Goal: Task Accomplishment & Management: Use online tool/utility

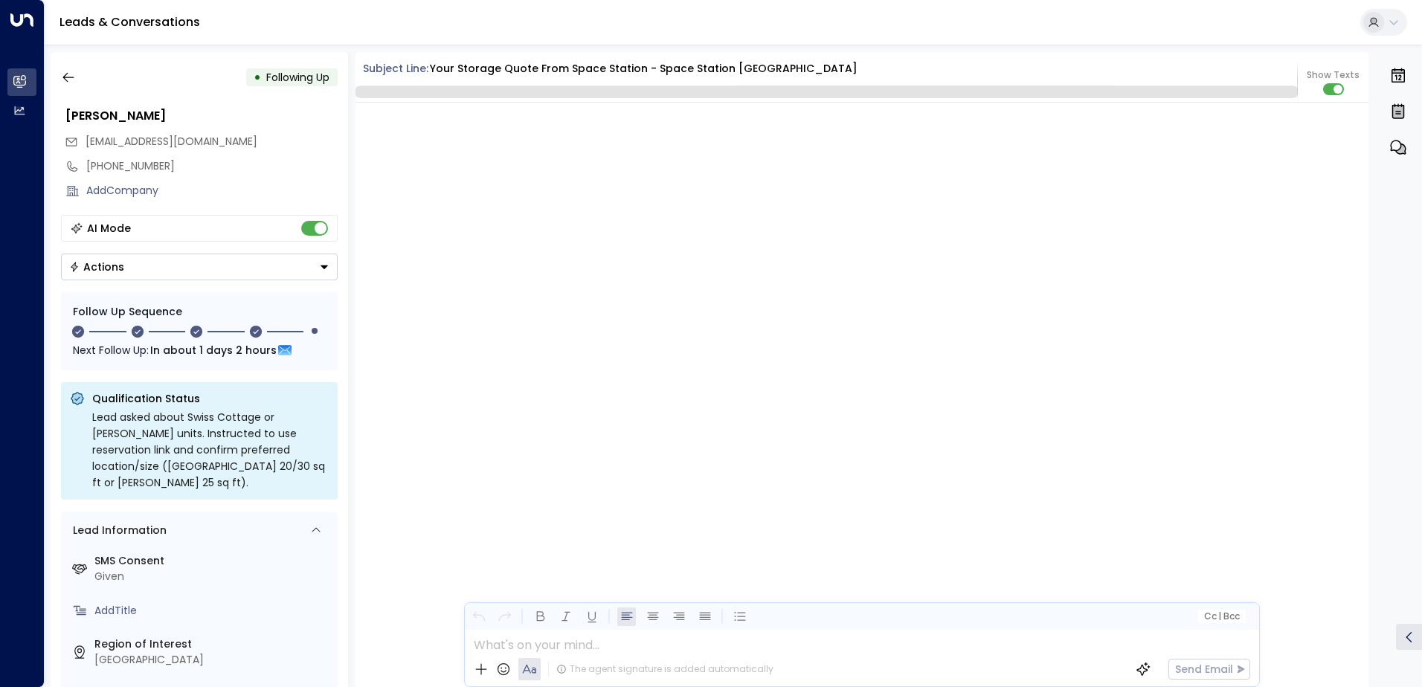
scroll to position [1843, 0]
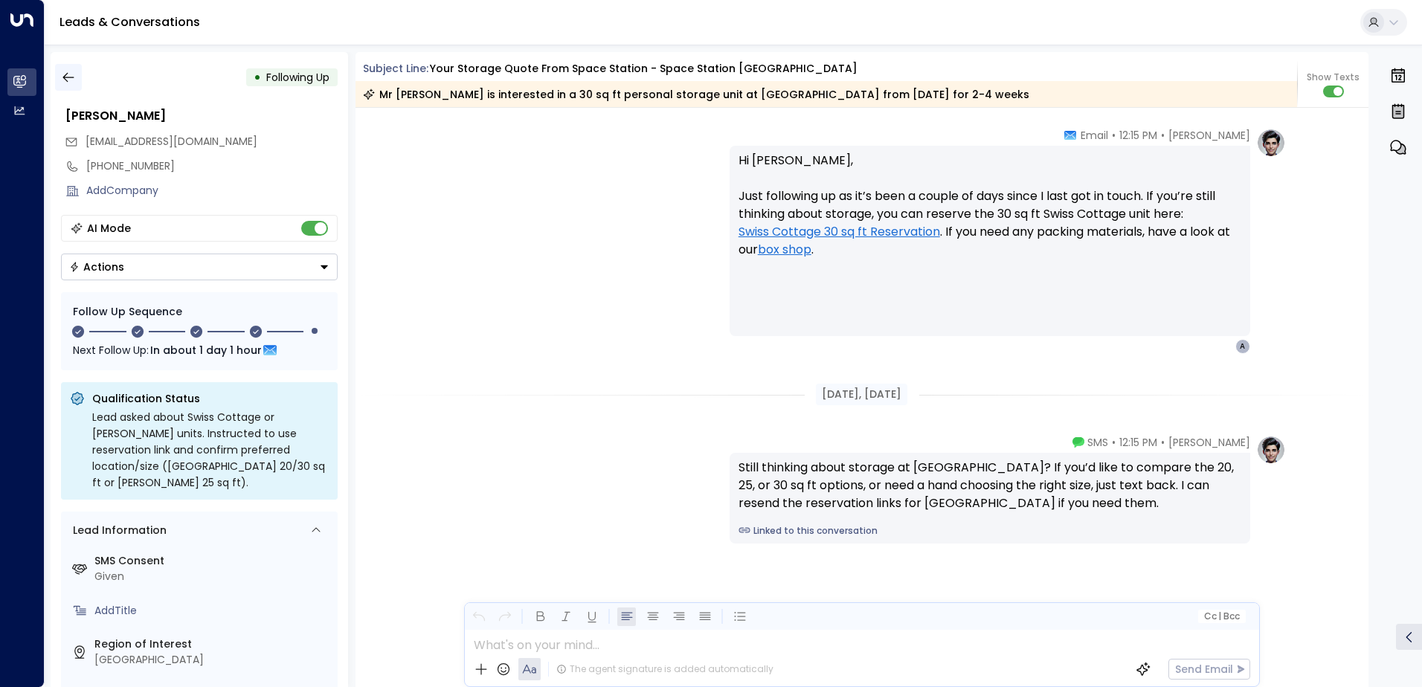
click at [68, 83] on icon "button" at bounding box center [68, 77] width 15 height 15
click at [65, 77] on icon "button" at bounding box center [67, 78] width 11 height 10
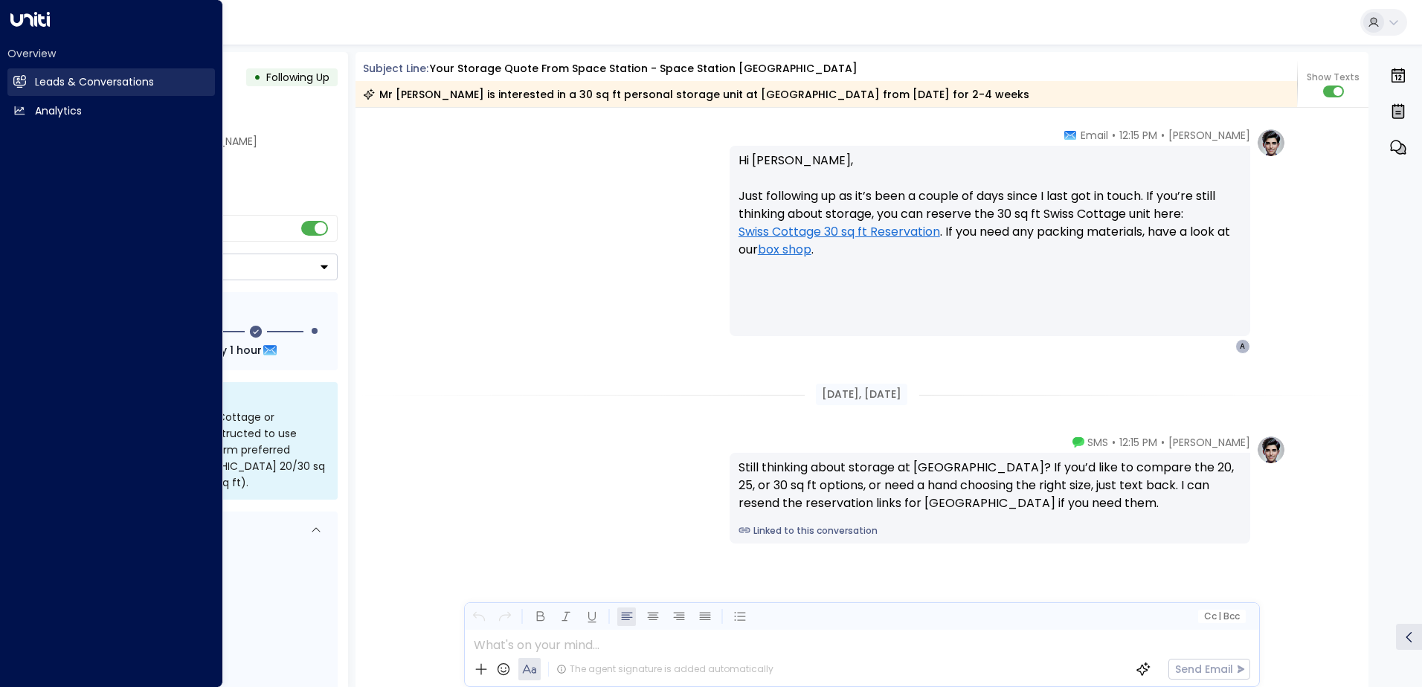
click at [32, 80] on link "Leads & Conversations Leads & Conversations" at bounding box center [110, 82] width 207 height 28
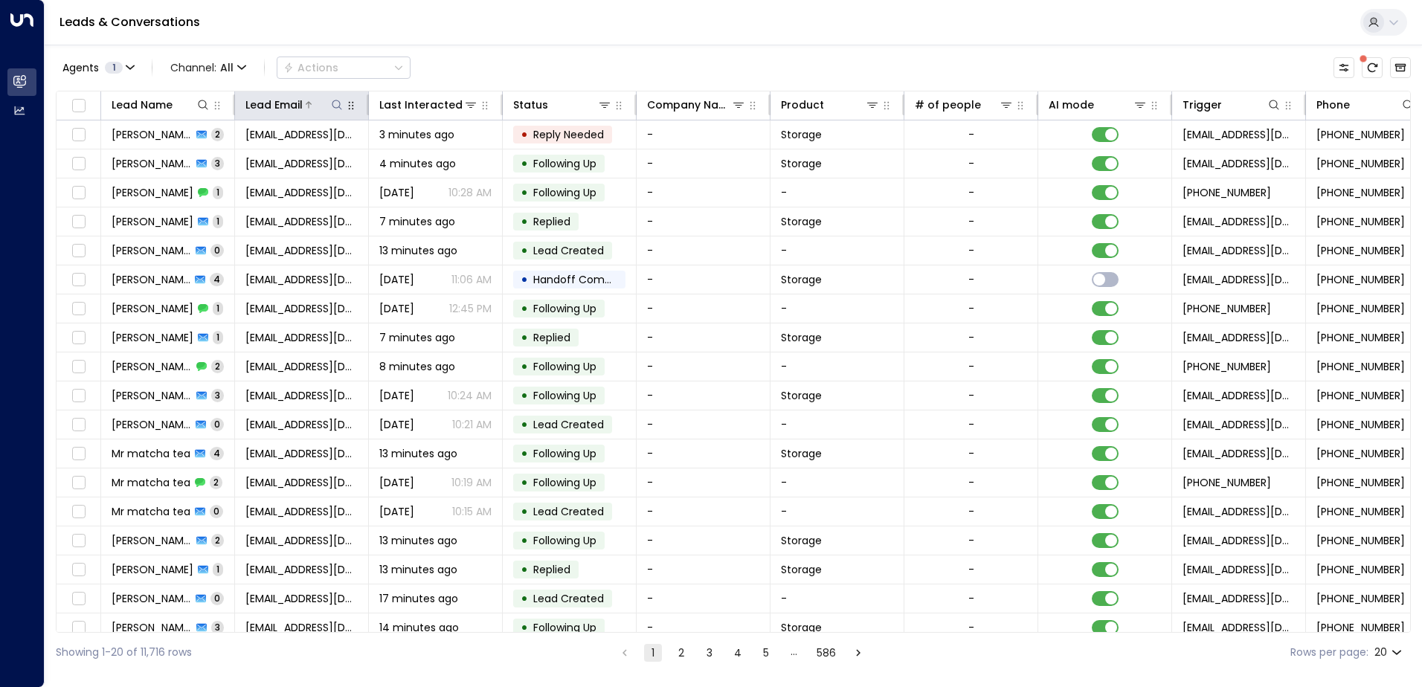
click at [338, 109] on icon at bounding box center [337, 105] width 12 height 12
click at [358, 161] on input "text" at bounding box center [336, 159] width 205 height 28
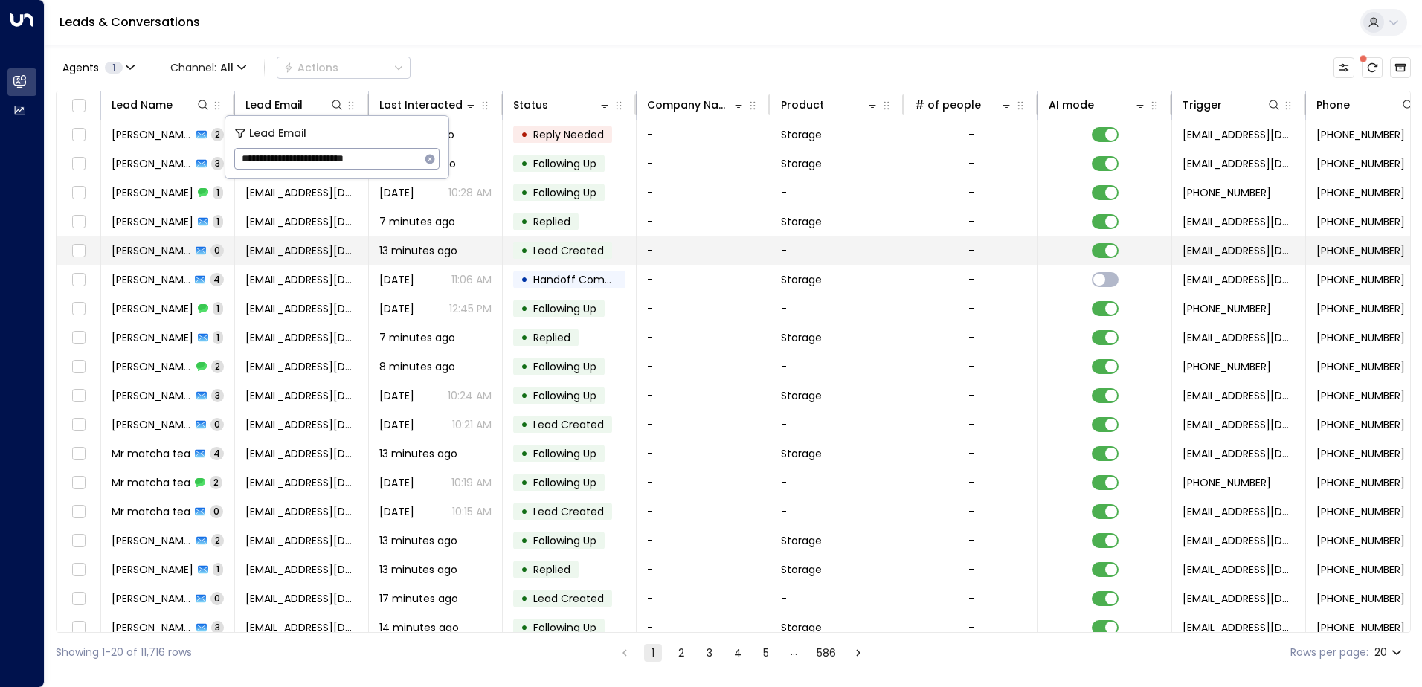
type input "**********"
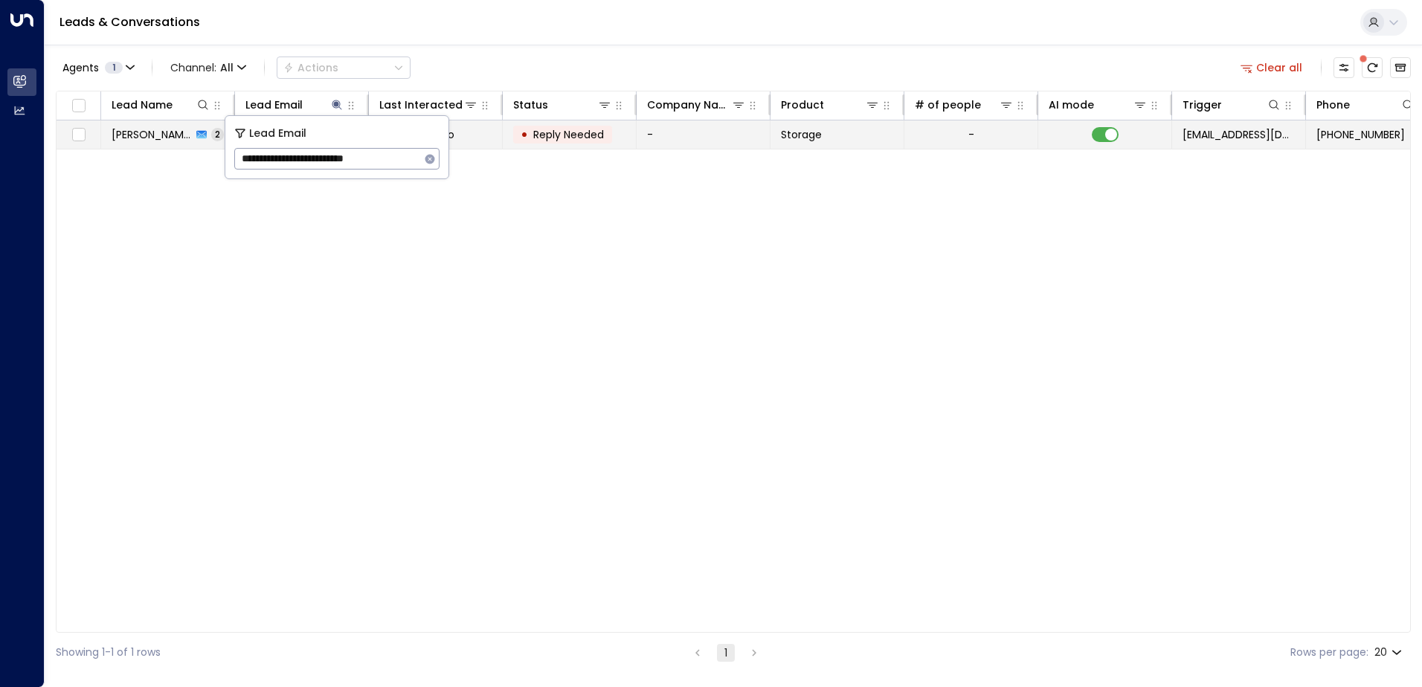
click at [670, 142] on td "-" at bounding box center [703, 134] width 134 height 28
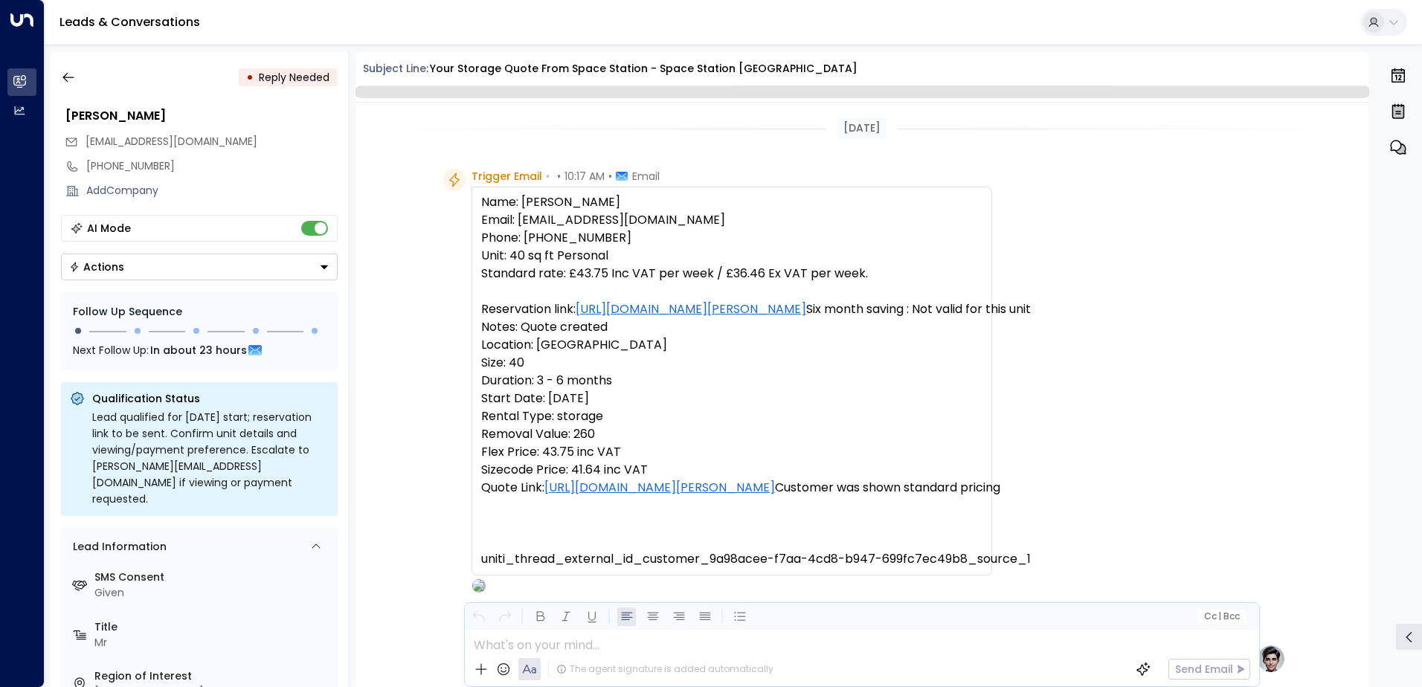
scroll to position [1002, 0]
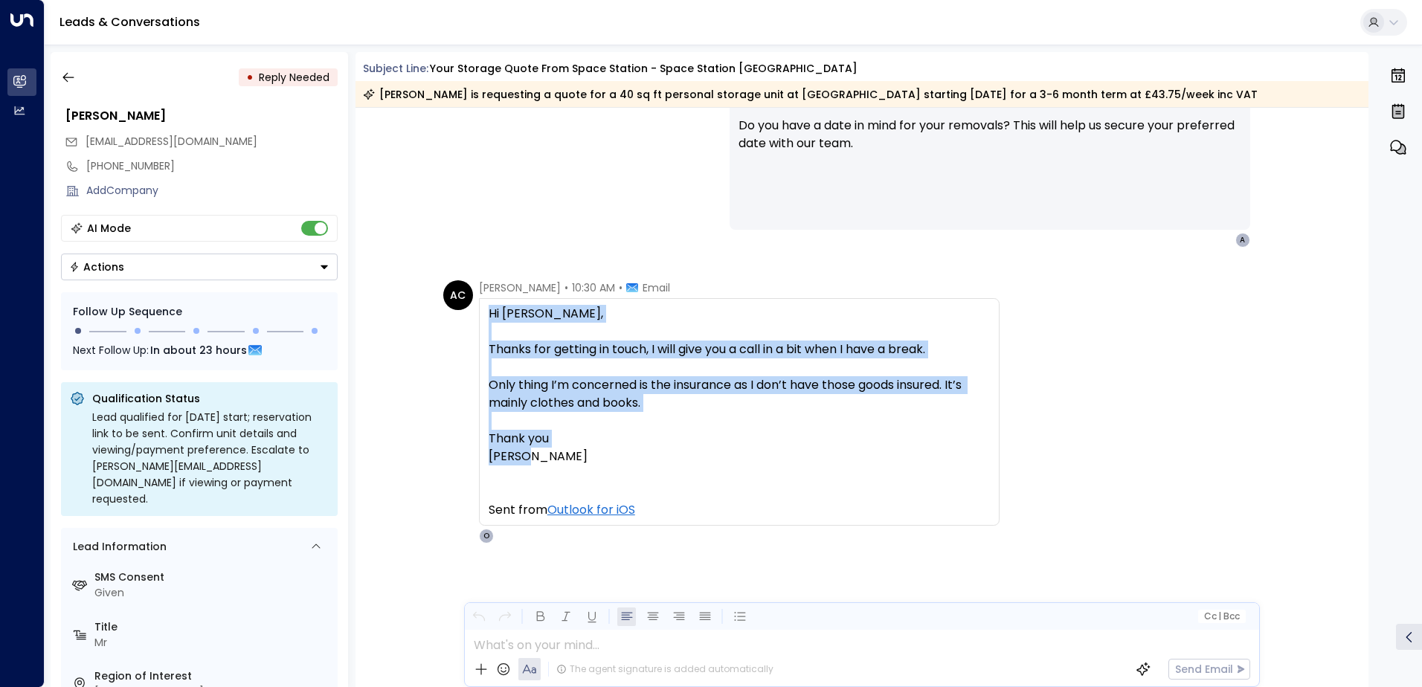
drag, startPoint x: 489, startPoint y: 314, endPoint x: 625, endPoint y: 462, distance: 201.5
click at [625, 462] on div "Hi [PERSON_NAME], Thanks for getting in touch, I will give you a call in a bit …" at bounding box center [739, 394] width 501 height 178
drag, startPoint x: 625, startPoint y: 462, endPoint x: 583, endPoint y: 393, distance: 81.1
copy div "Hi [PERSON_NAME], Thanks for getting in touch, I will give you a call in a bit …"
